Goal: Find specific page/section: Find specific page/section

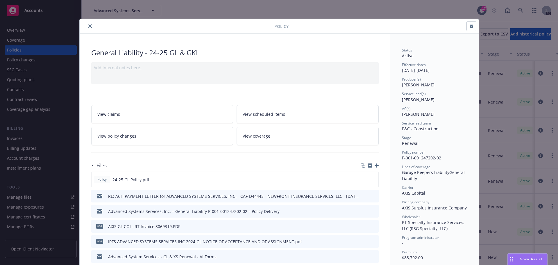
click at [90, 26] on button "close" at bounding box center [90, 26] width 7 height 7
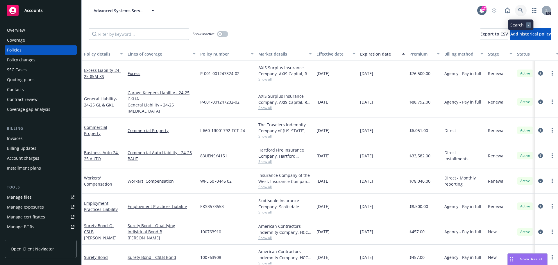
click at [517, 11] on link at bounding box center [521, 11] width 12 height 12
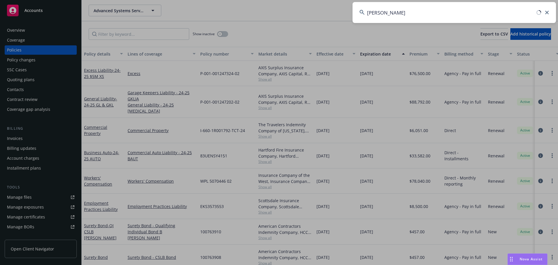
type input "[PERSON_NAME] drink"
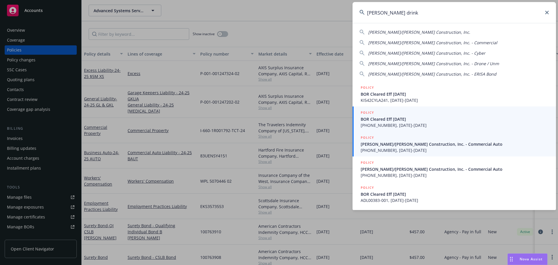
click at [368, 145] on span "[PERSON_NAME]/[PERSON_NAME] Construction, Inc. - Commercial Auto" at bounding box center [455, 144] width 188 height 6
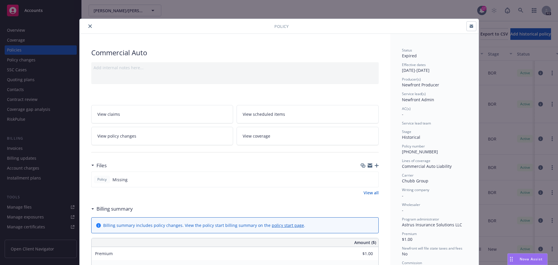
click at [88, 27] on icon "close" at bounding box center [89, 25] width 3 height 3
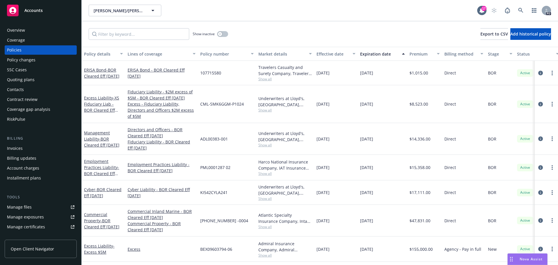
click at [18, 30] on div "Overview" at bounding box center [16, 30] width 18 height 9
